Goal: Task Accomplishment & Management: Use online tool/utility

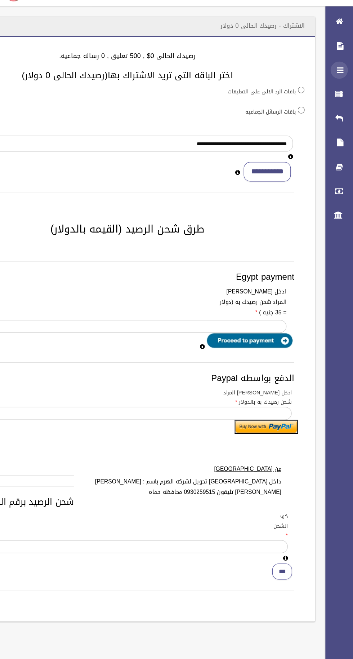
click at [338, 78] on div at bounding box center [341, 76] width 14 height 14
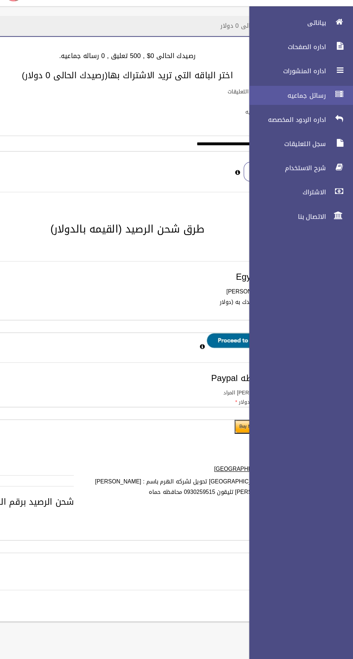
click at [296, 97] on span "رسائل جماعيه" at bounding box center [296, 97] width 72 height 7
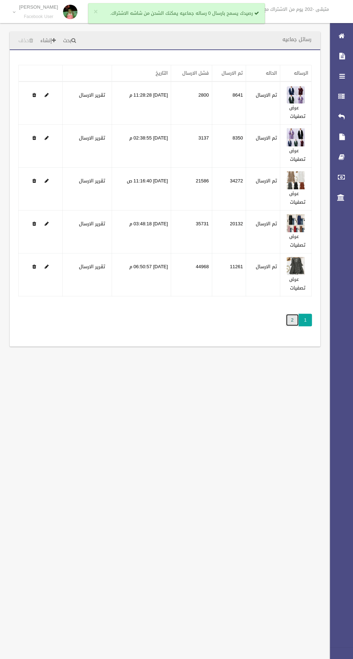
click at [286, 322] on link "2" at bounding box center [292, 319] width 13 height 13
